Goal: Find specific page/section: Find specific page/section

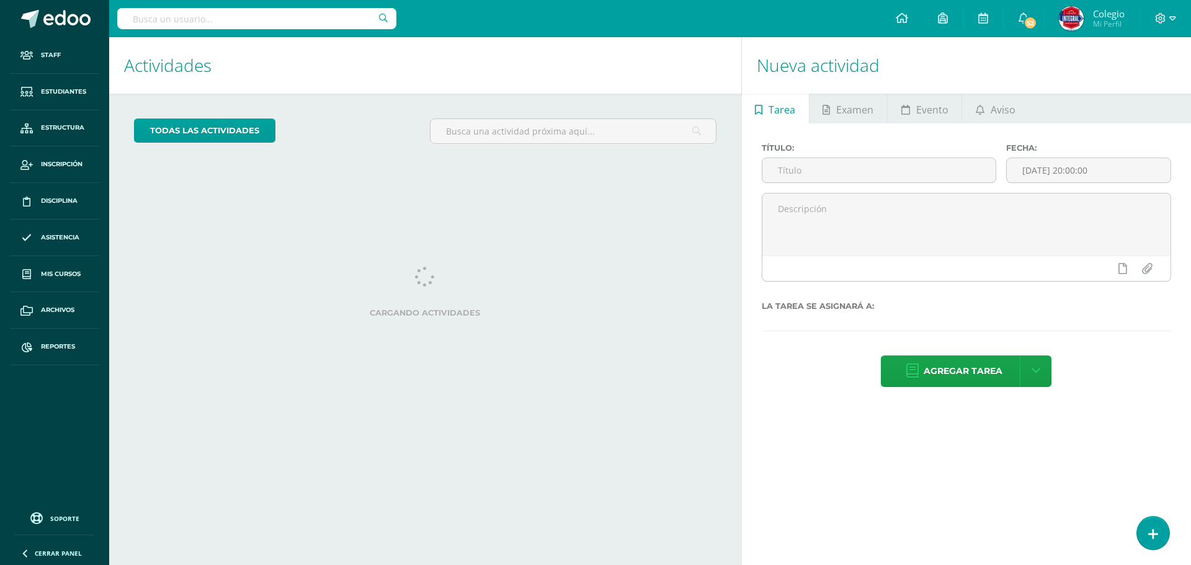
click at [273, 17] on input "text" at bounding box center [256, 18] width 279 height 21
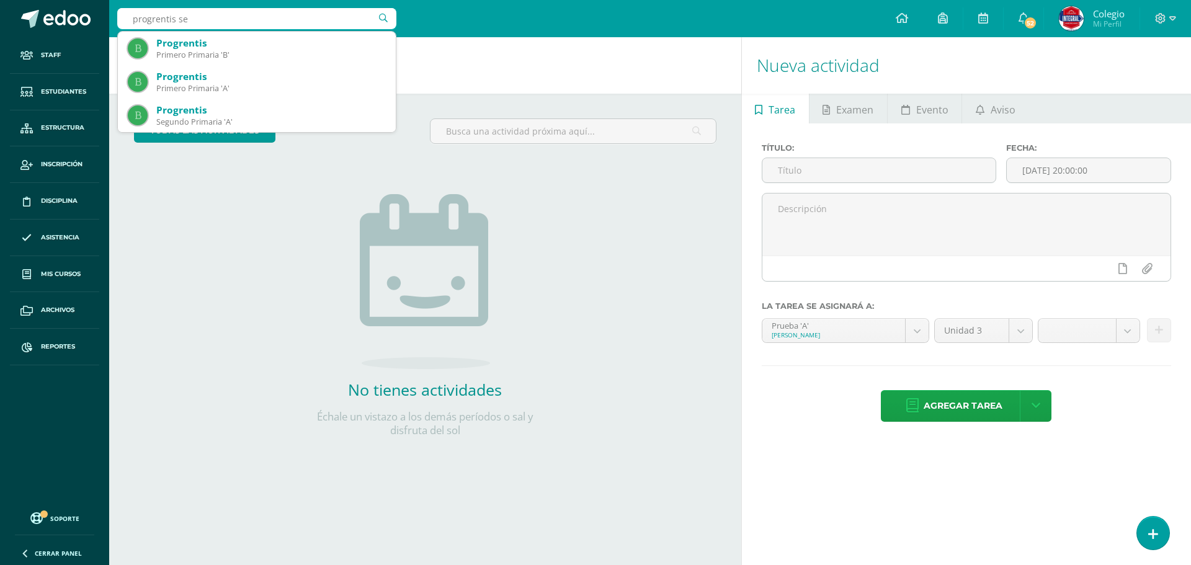
type input "progrentis sex"
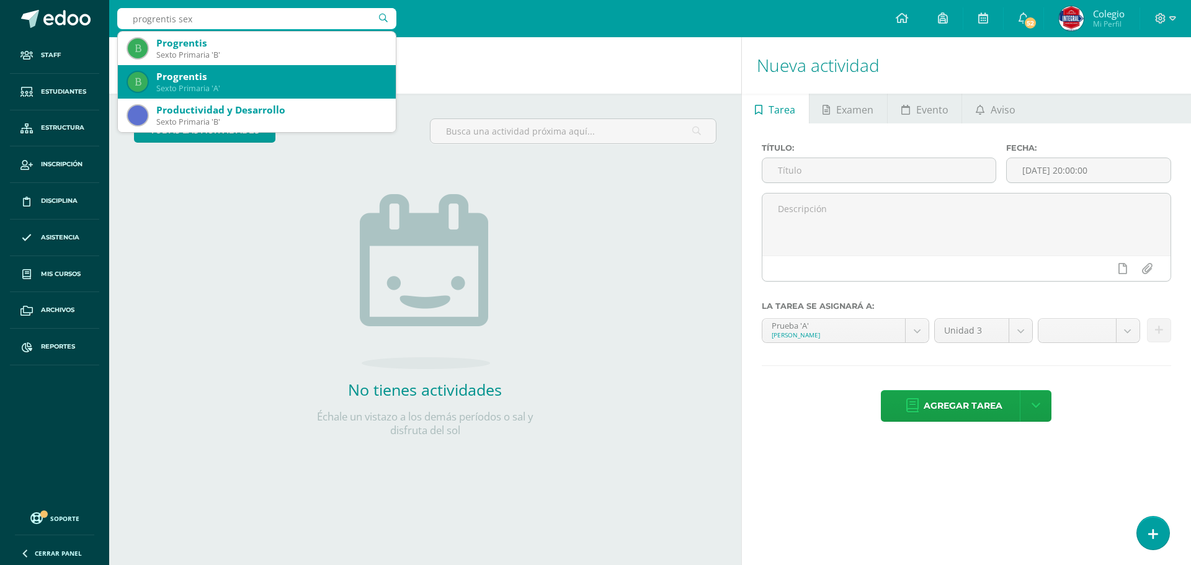
click at [228, 77] on div "Progrentis" at bounding box center [271, 76] width 230 height 13
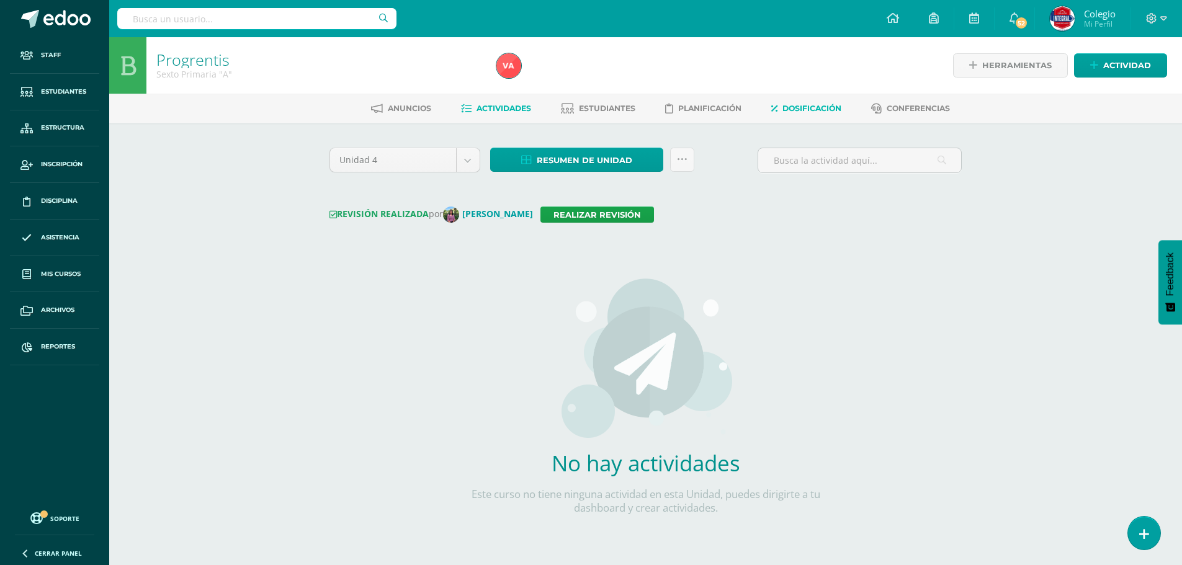
click at [797, 111] on span "Dosificación" at bounding box center [811, 108] width 59 height 9
